Goal: Transaction & Acquisition: Purchase product/service

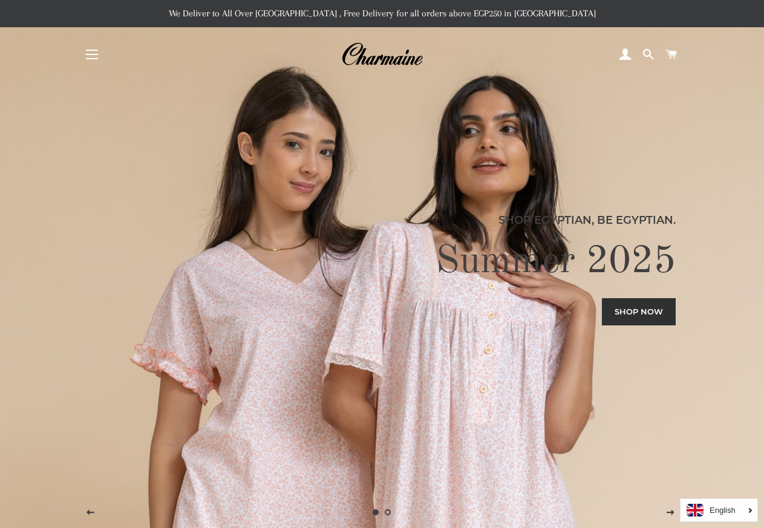
click at [90, 55] on span "button" at bounding box center [92, 54] width 12 height 1
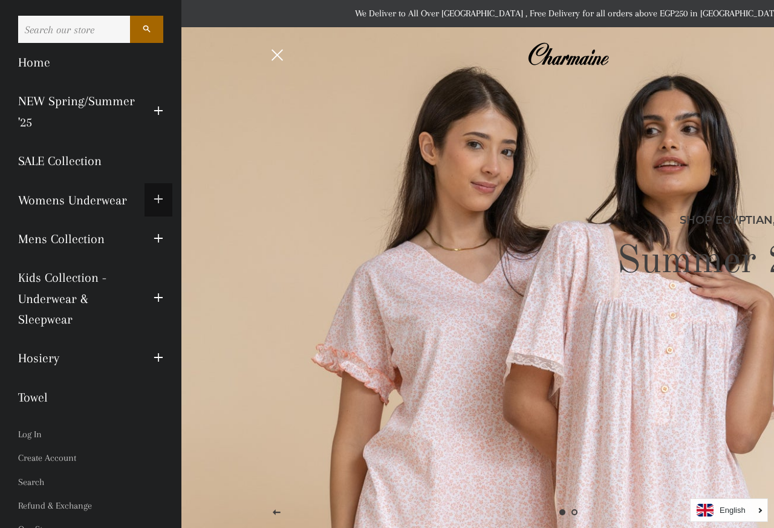
click at [145, 197] on button "Expand submenu Womens Underwear Collapse submenu Womens Underwear" at bounding box center [159, 199] width 28 height 33
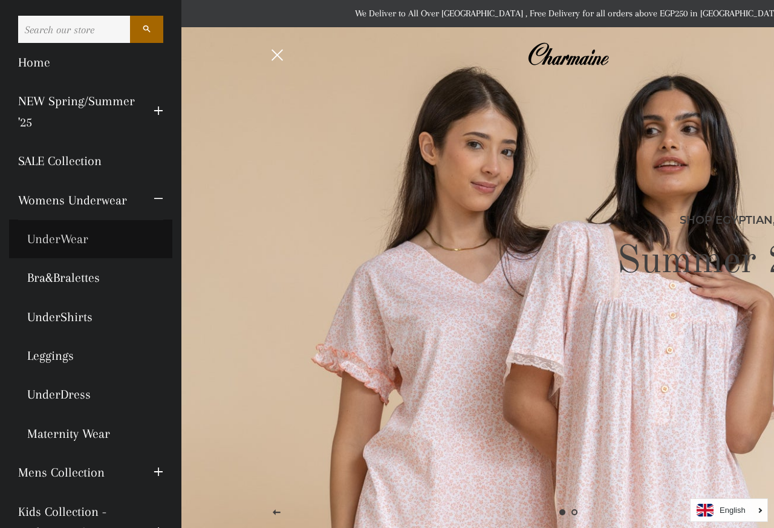
click at [75, 258] on link "UnderWear" at bounding box center [90, 239] width 163 height 39
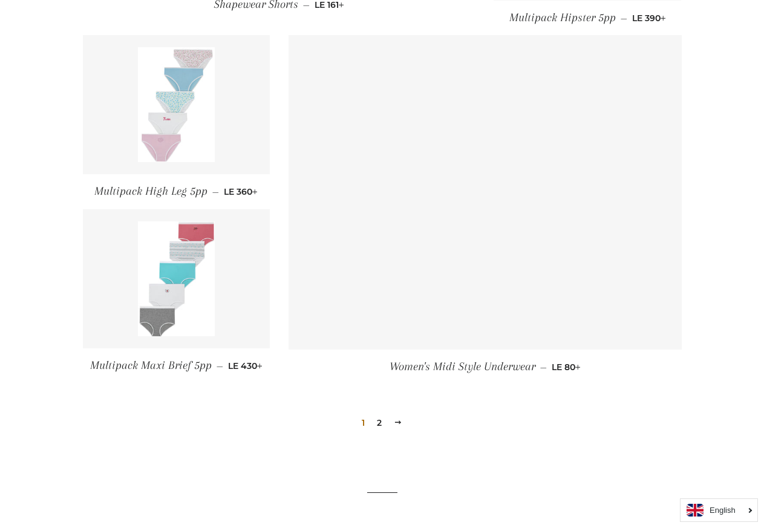
scroll to position [1331, 0]
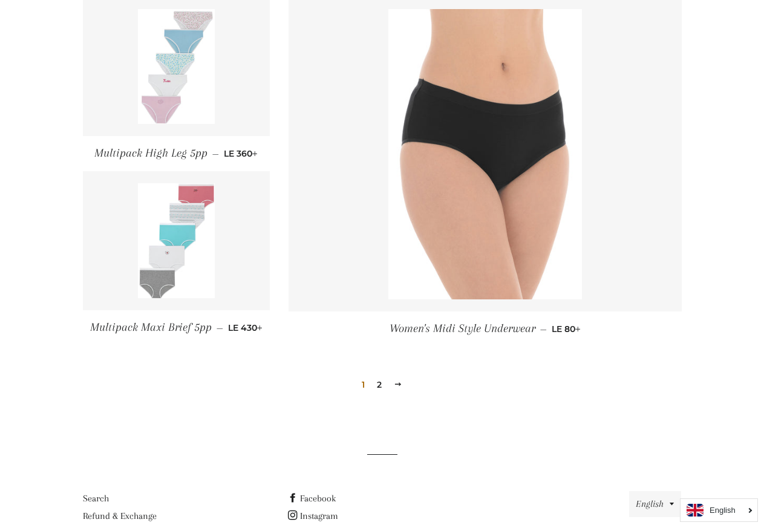
click at [195, 223] on img at bounding box center [176, 240] width 77 height 115
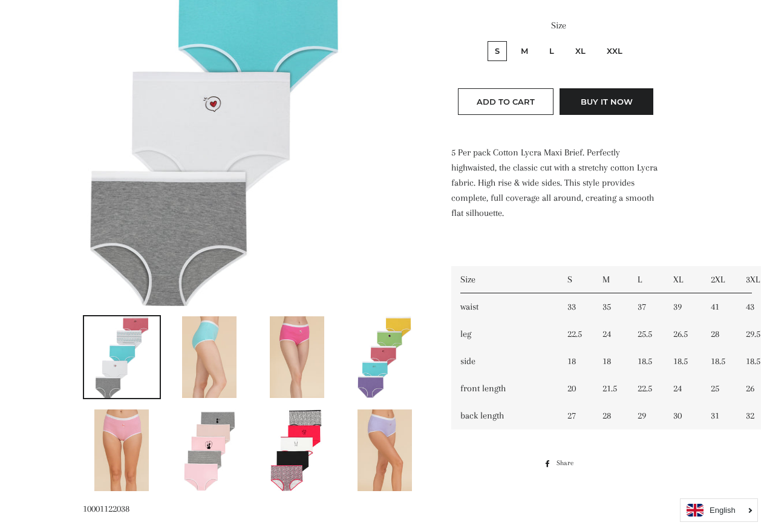
scroll to position [363, 0]
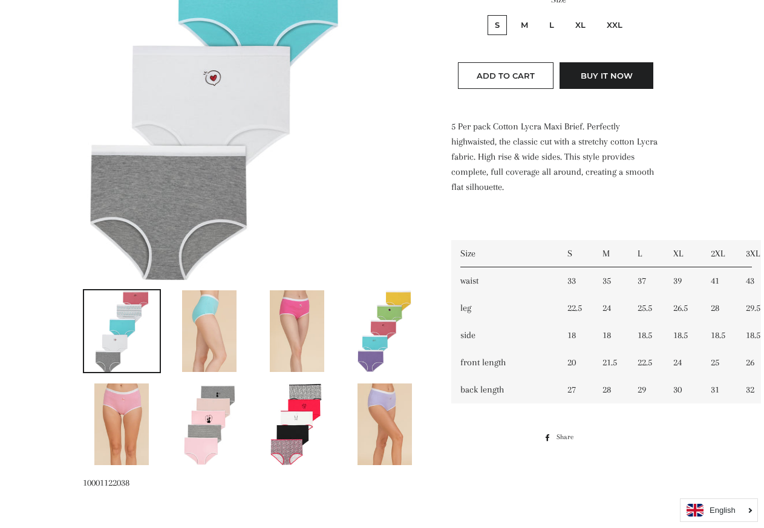
click at [206, 417] on img at bounding box center [209, 424] width 54 height 82
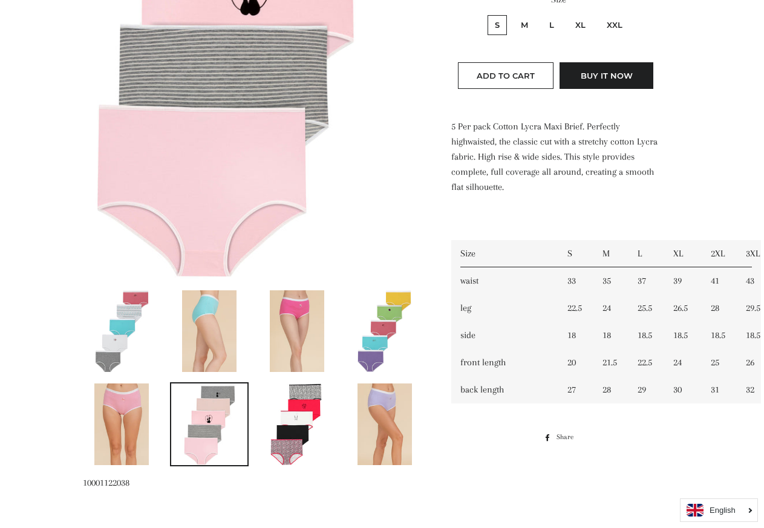
click at [301, 413] on img at bounding box center [297, 424] width 54 height 82
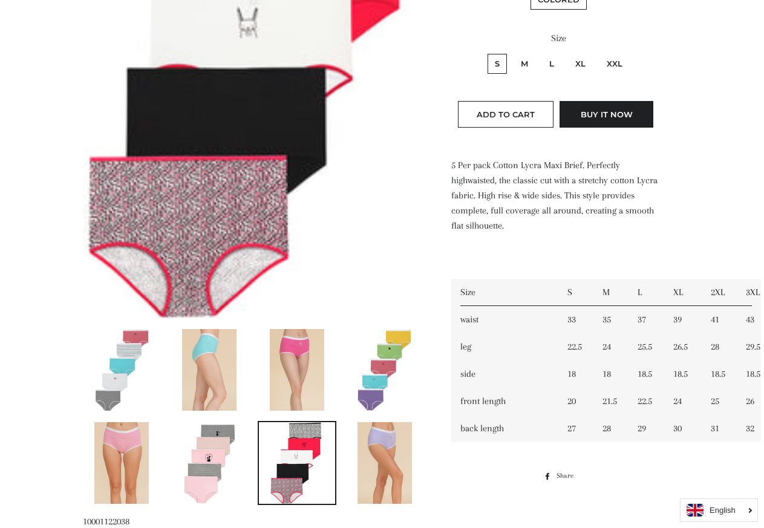
scroll to position [302, 0]
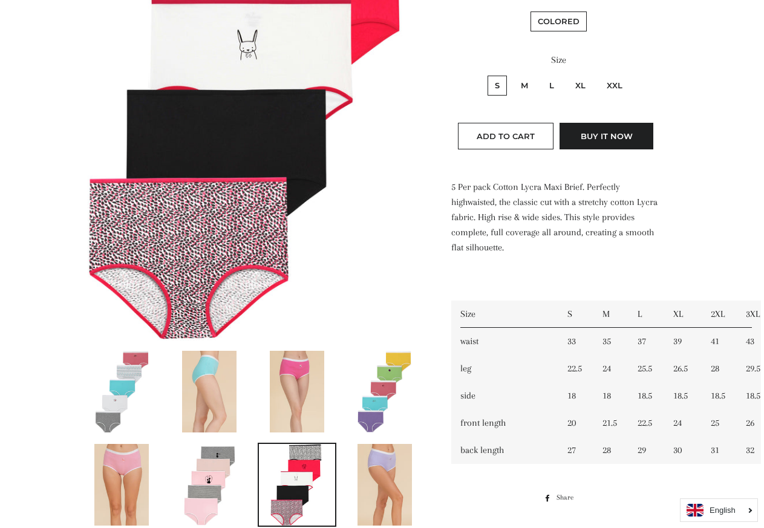
click at [387, 400] on img at bounding box center [384, 392] width 54 height 82
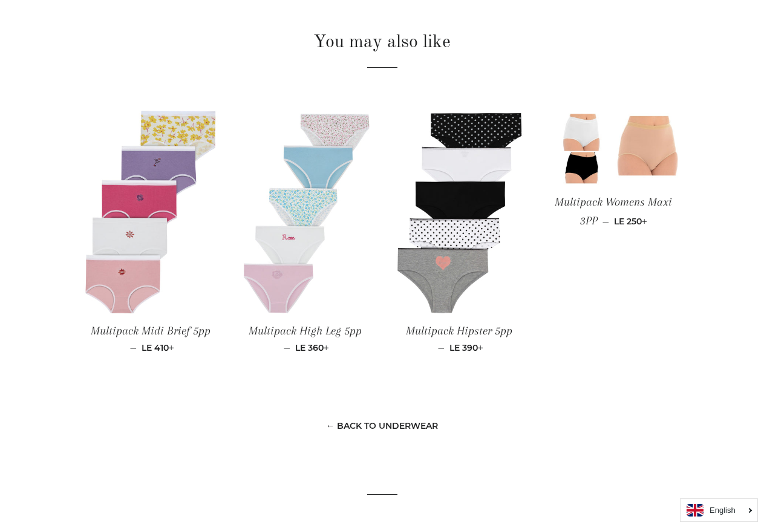
scroll to position [936, 0]
